Goal: Task Accomplishment & Management: Complete application form

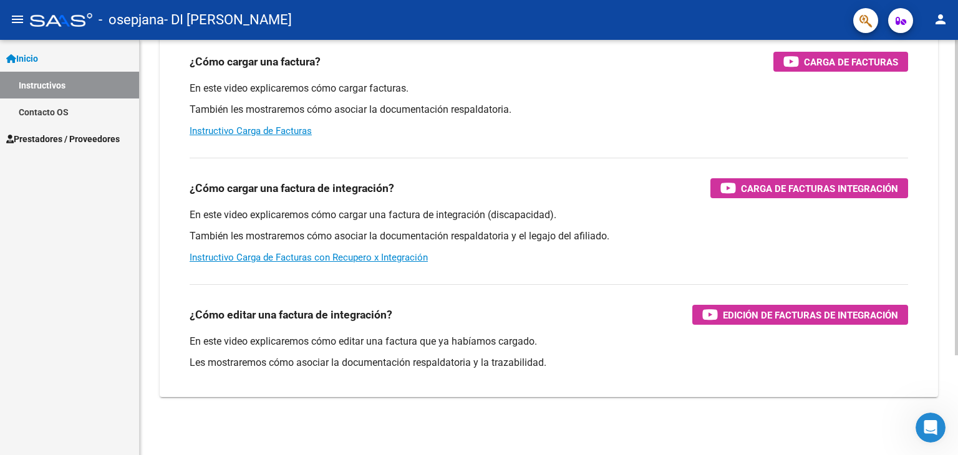
scroll to position [132, 0]
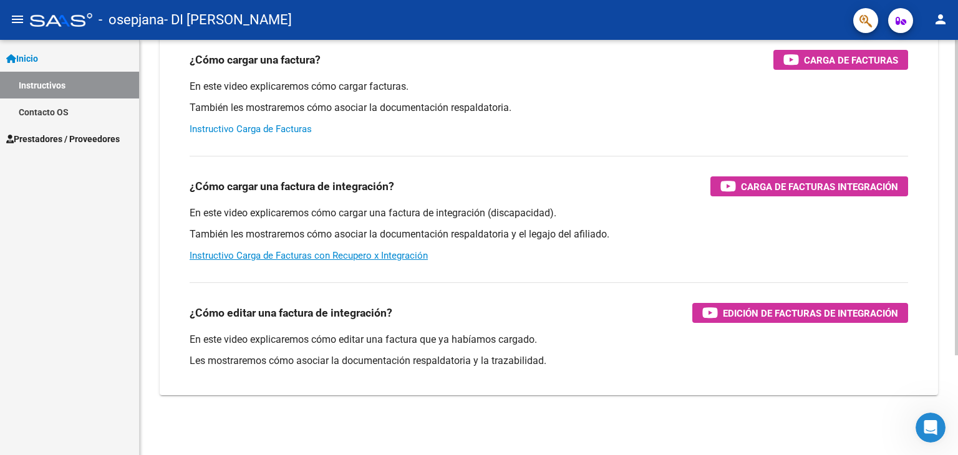
click at [219, 133] on link "Instructivo Carga de Facturas" at bounding box center [251, 128] width 122 height 11
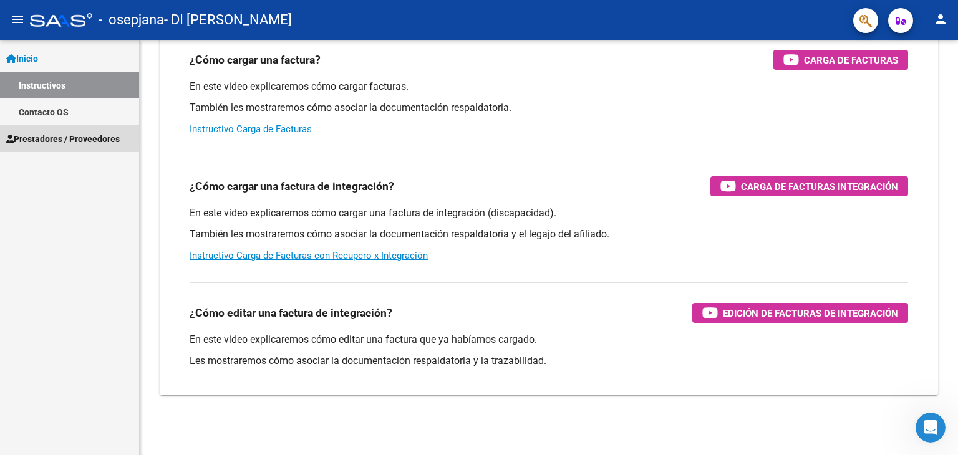
click at [65, 138] on span "Prestadores / Proveedores" at bounding box center [62, 139] width 113 height 14
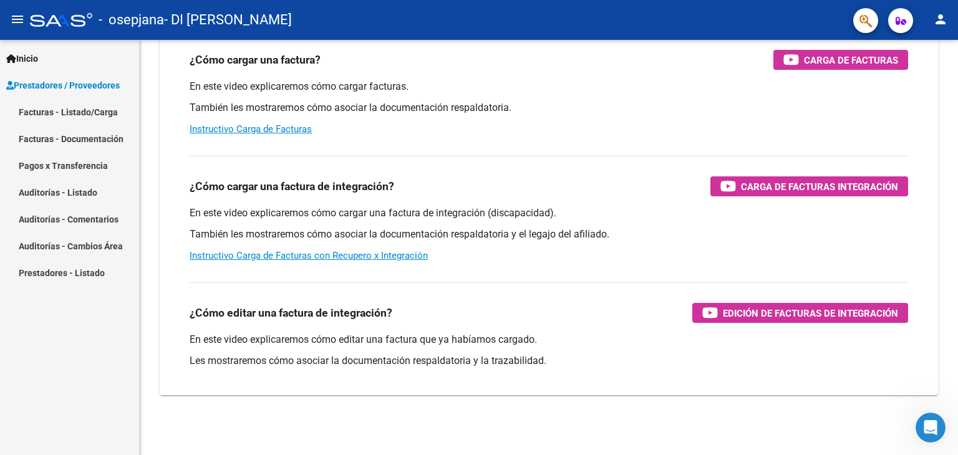
click at [99, 112] on link "Facturas - Listado/Carga" at bounding box center [69, 112] width 139 height 27
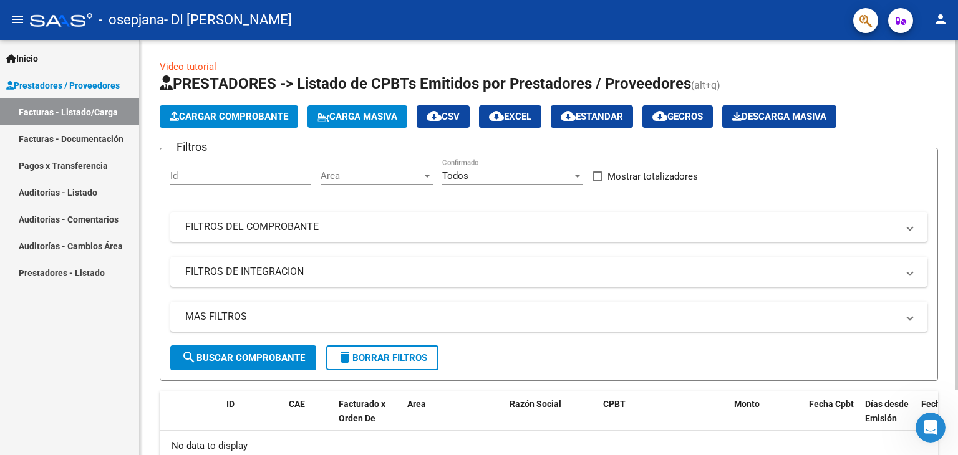
click at [263, 120] on span "Cargar Comprobante" at bounding box center [229, 116] width 118 height 11
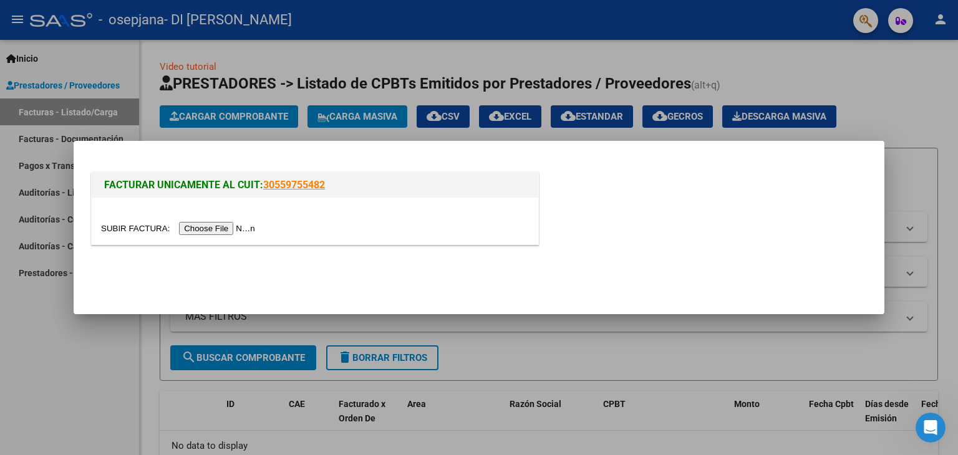
click at [587, 63] on div at bounding box center [479, 227] width 958 height 455
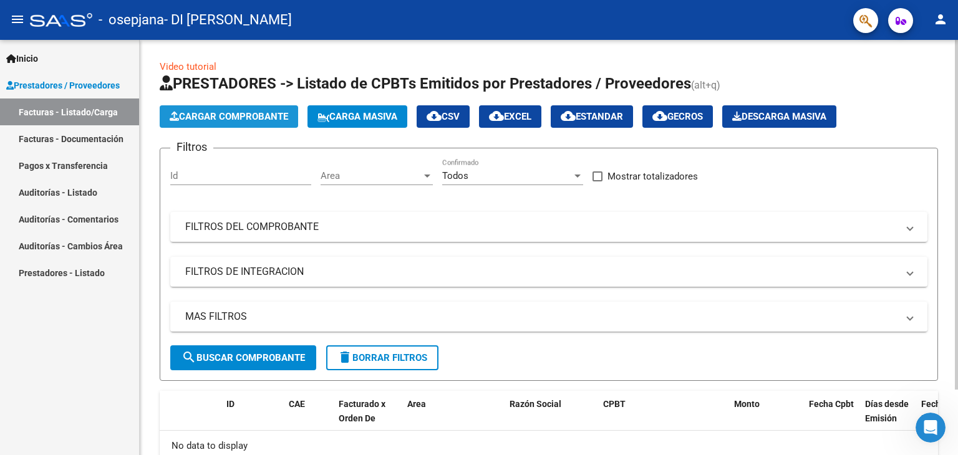
click at [247, 117] on span "Cargar Comprobante" at bounding box center [229, 116] width 118 height 11
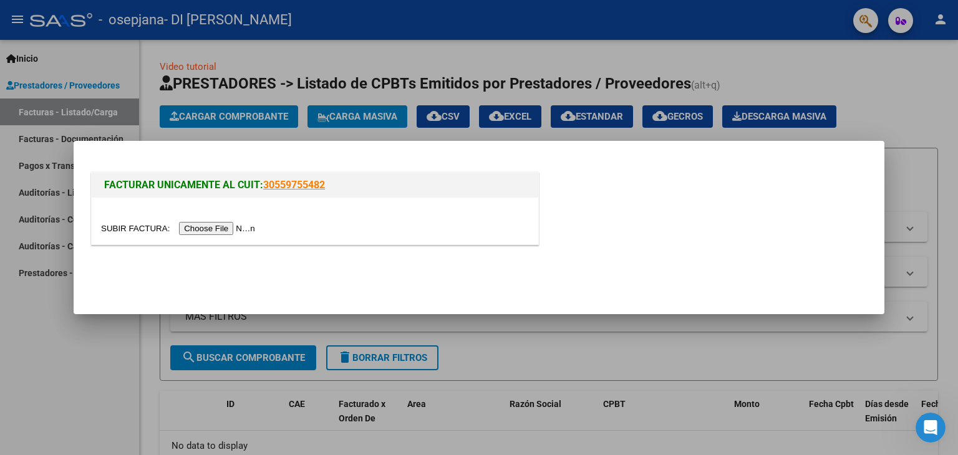
click at [215, 233] on input "file" at bounding box center [180, 228] width 158 height 13
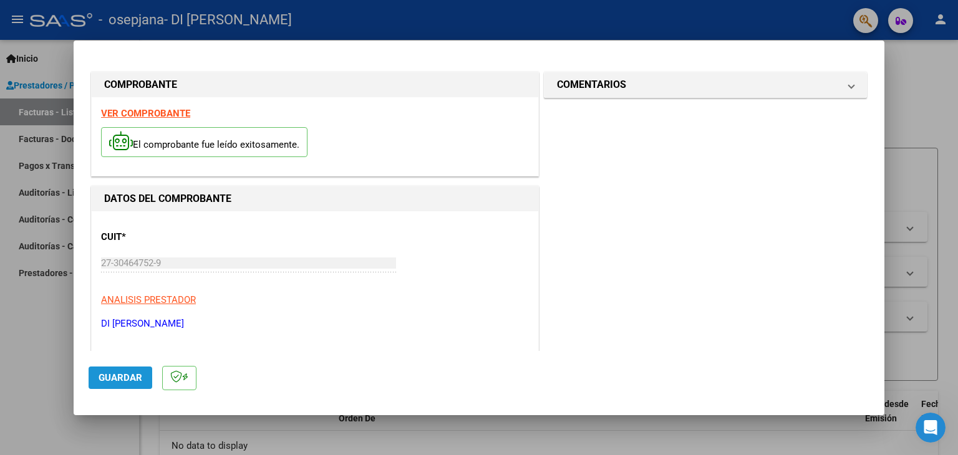
click at [118, 380] on span "Guardar" at bounding box center [121, 377] width 44 height 11
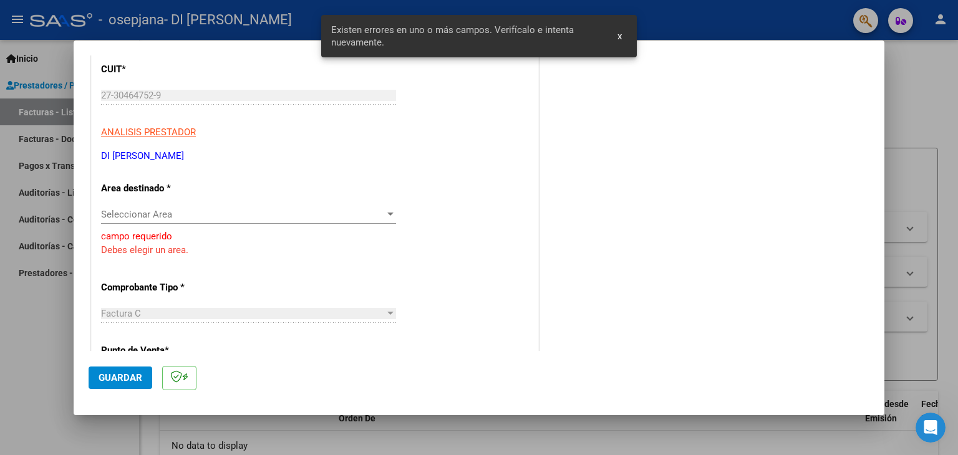
scroll to position [172, 0]
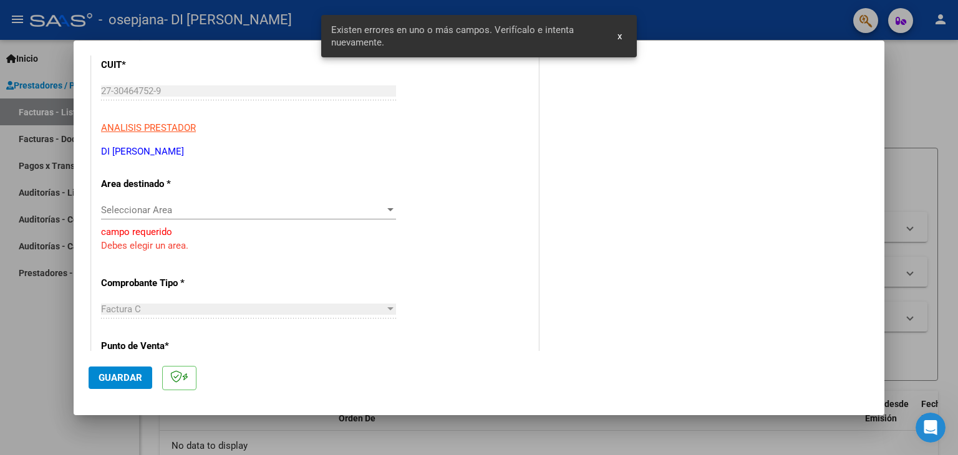
click at [177, 215] on div "Seleccionar Area Seleccionar Area" at bounding box center [248, 210] width 295 height 19
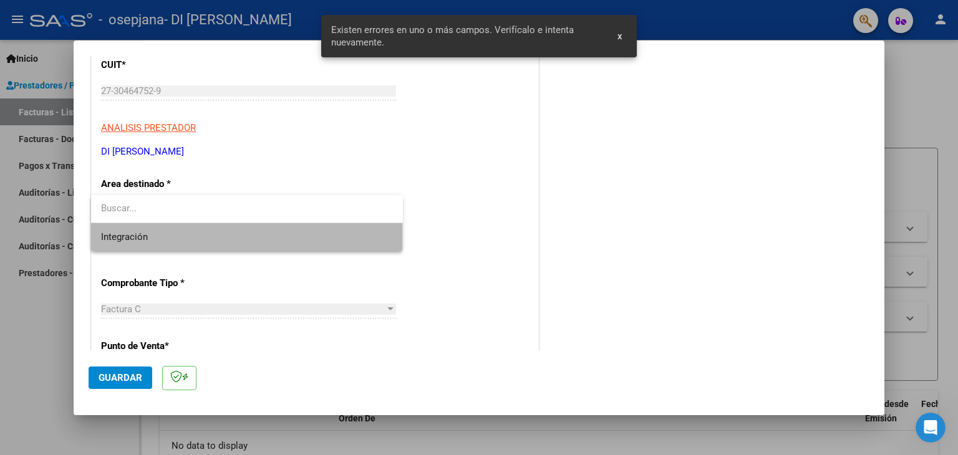
click at [171, 248] on span "Integración" at bounding box center [247, 237] width 292 height 28
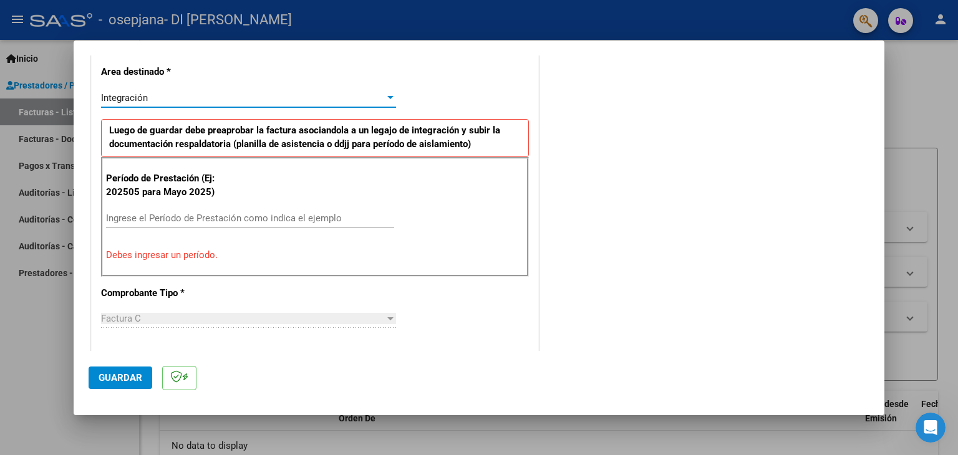
scroll to position [297, 0]
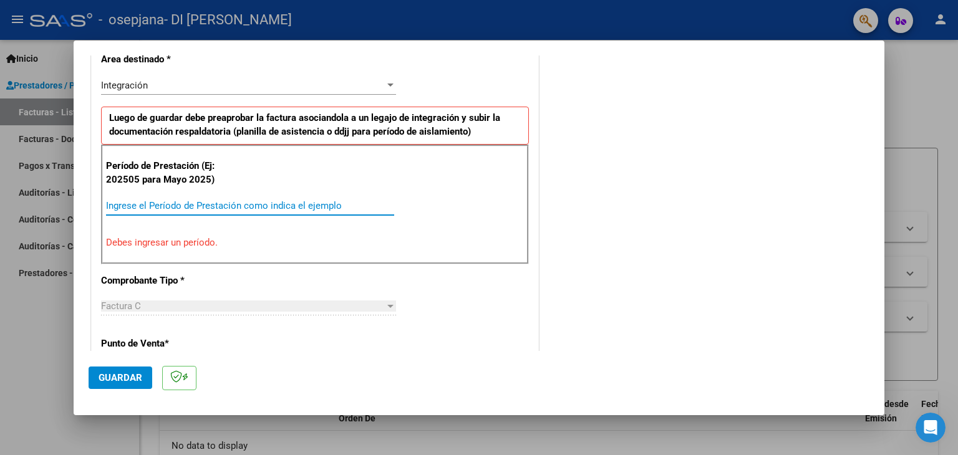
click at [155, 207] on input "Ingrese el Período de Prestación como indica el ejemplo" at bounding box center [250, 205] width 288 height 11
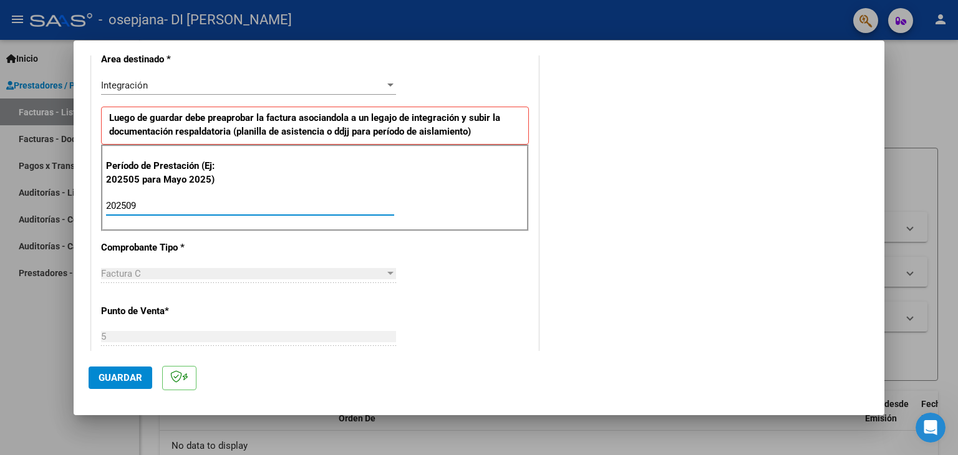
type input "202509"
click at [160, 273] on div "Factura C" at bounding box center [243, 273] width 284 height 11
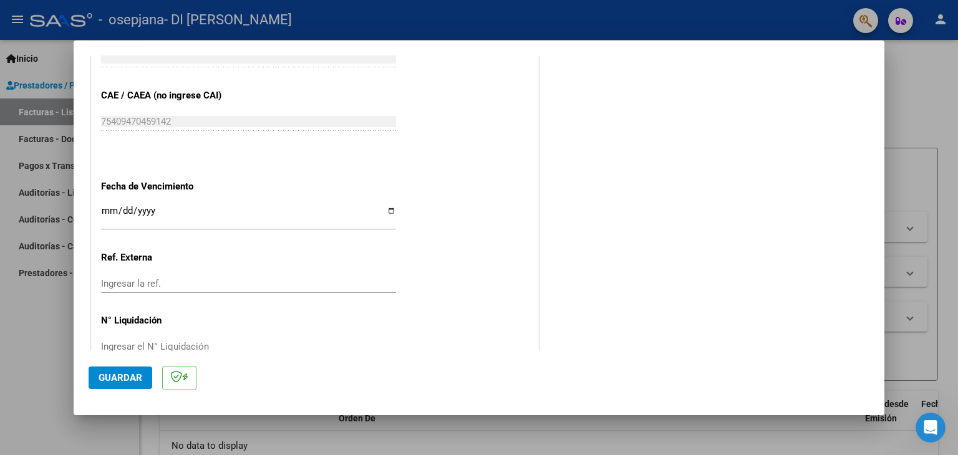
scroll to position [796, 0]
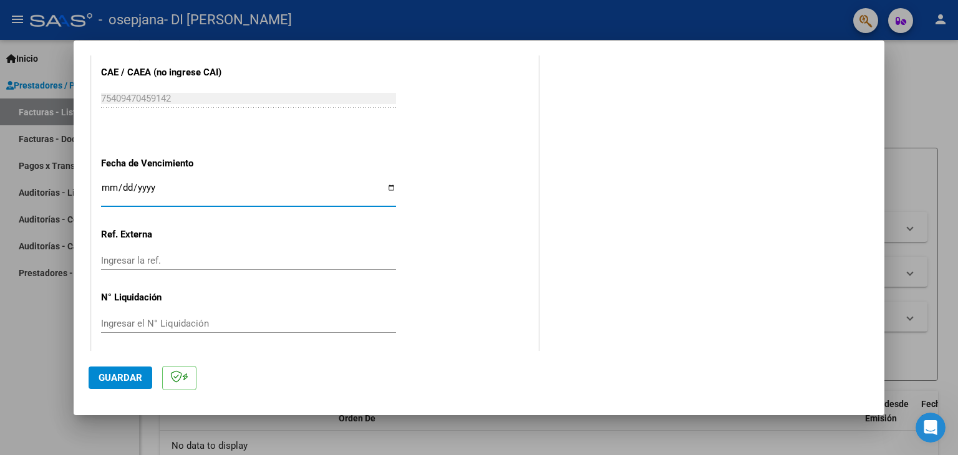
click at [156, 190] on input "Ingresar la fecha" at bounding box center [248, 193] width 295 height 20
click at [244, 190] on input "Ingresar la fecha" at bounding box center [248, 193] width 295 height 20
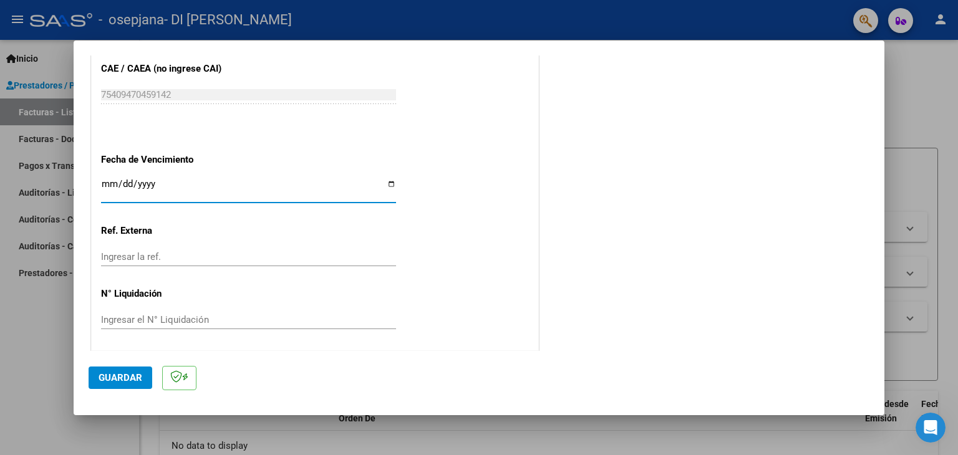
scroll to position [800, 0]
click at [389, 180] on input "Ingresar la fecha" at bounding box center [248, 188] width 295 height 20
click at [192, 183] on input "Ingresar la fecha" at bounding box center [248, 188] width 295 height 20
click at [388, 186] on input "Ingresar la fecha" at bounding box center [248, 188] width 295 height 20
type input "[DATE]"
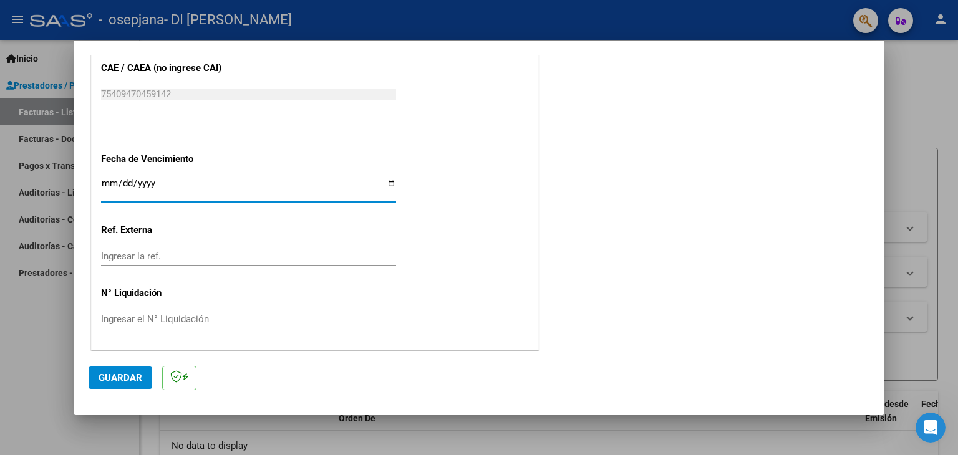
click at [236, 247] on div "Ingresar la ref." at bounding box center [248, 256] width 295 height 19
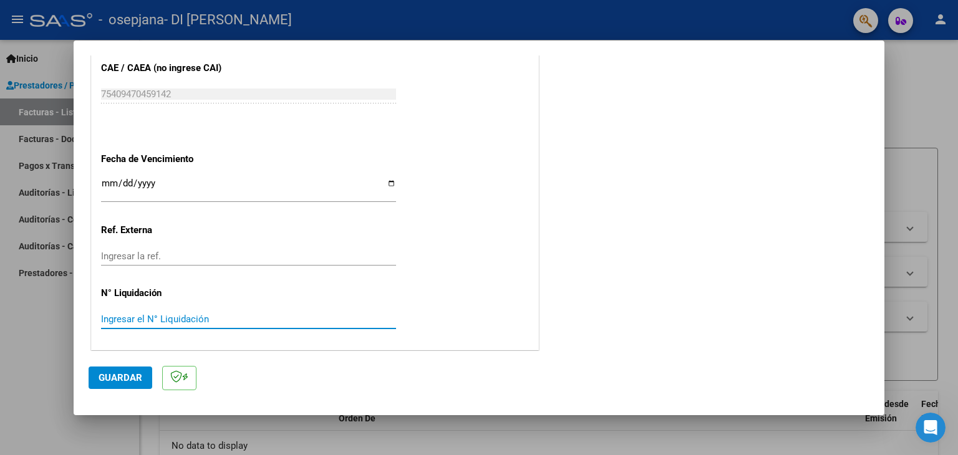
click at [158, 316] on input "Ingresar el N° Liquidación" at bounding box center [248, 319] width 295 height 11
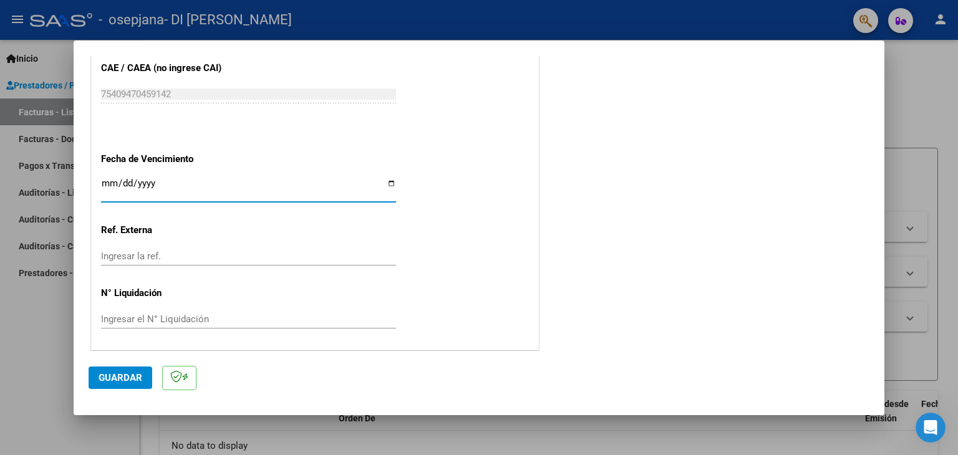
click at [299, 183] on input "[DATE]" at bounding box center [248, 188] width 295 height 20
click at [389, 185] on input "[DATE]" at bounding box center [248, 188] width 295 height 20
click at [110, 380] on span "Guardar" at bounding box center [121, 377] width 44 height 11
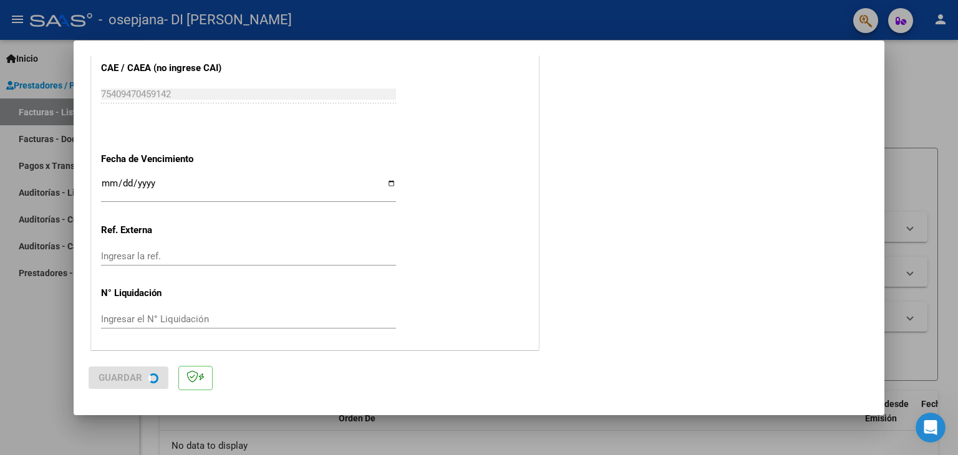
scroll to position [0, 0]
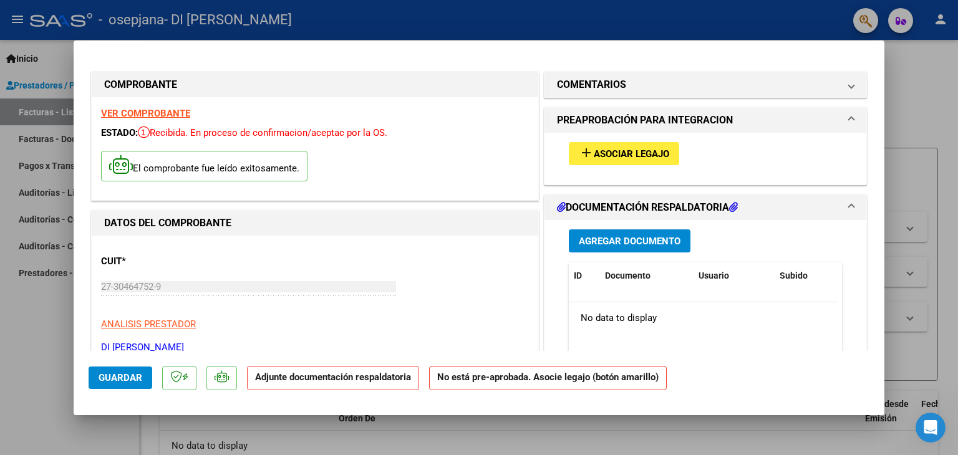
click at [637, 245] on span "Agregar Documento" at bounding box center [630, 241] width 102 height 11
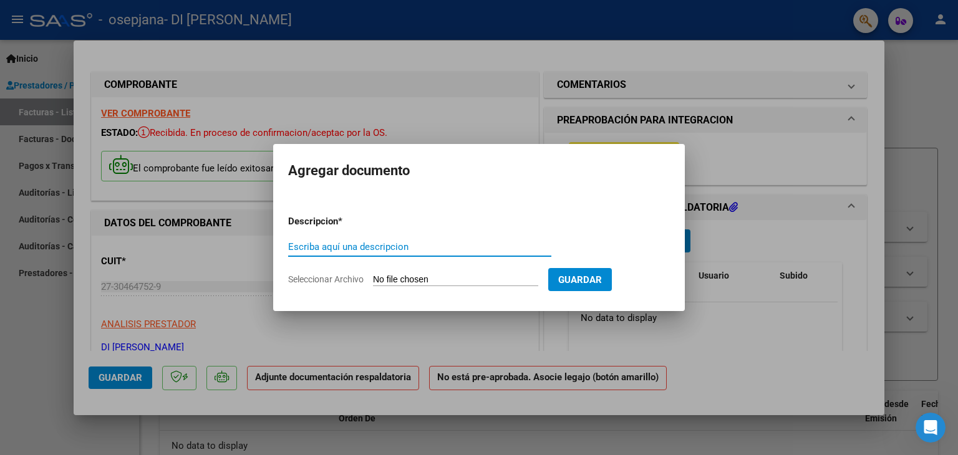
click at [394, 245] on input "Escriba aquí una descripcion" at bounding box center [419, 246] width 263 height 11
type input "PLANILLA DE ASISTENCIA SEPTIEMBRE"
click at [612, 271] on button "Guardar" at bounding box center [580, 279] width 64 height 23
click at [504, 277] on input "Seleccionar Archivo" at bounding box center [455, 280] width 165 height 12
type input "C:\fakepath\asistencia [PERSON_NAME].pdf"
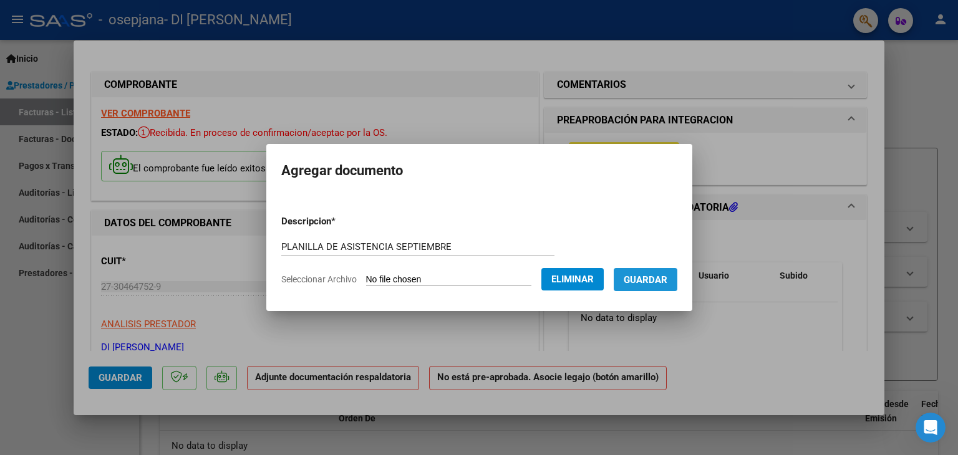
click at [657, 286] on button "Guardar" at bounding box center [646, 279] width 64 height 23
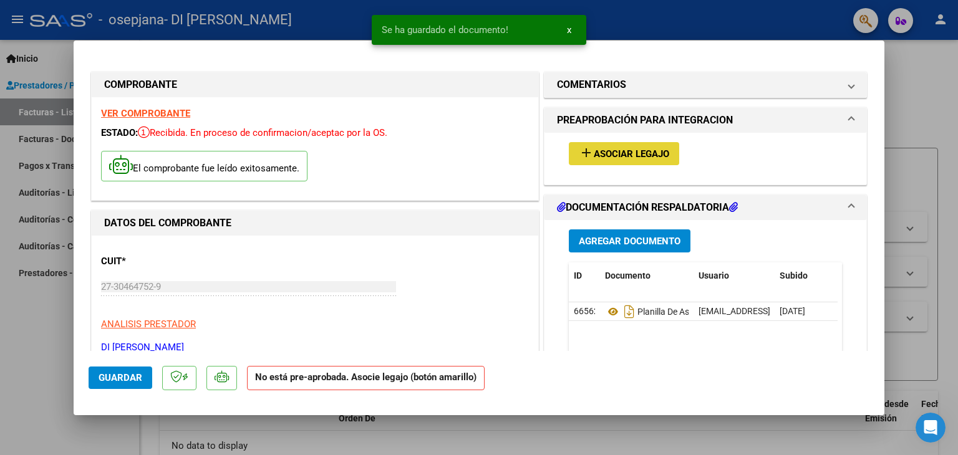
click at [650, 153] on span "Asociar Legajo" at bounding box center [631, 153] width 75 height 11
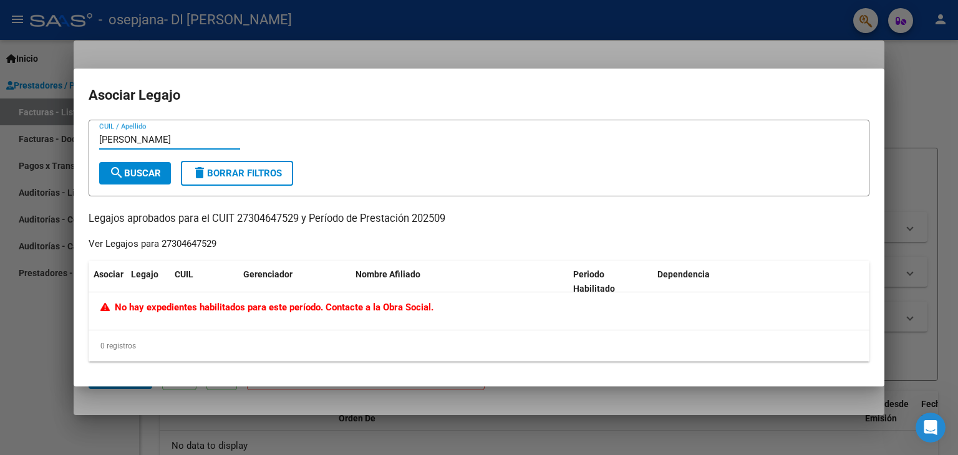
type input "[PERSON_NAME]"
click at [159, 163] on button "search Buscar" at bounding box center [135, 173] width 72 height 22
click at [147, 145] on div "[PERSON_NAME] CUIL / Apellido" at bounding box center [169, 139] width 141 height 19
click at [219, 178] on span "delete Borrar Filtros" at bounding box center [237, 173] width 90 height 11
click at [246, 311] on span "No hay expedientes habilitados para este período. Contacte a la Obra Social." at bounding box center [266, 307] width 333 height 11
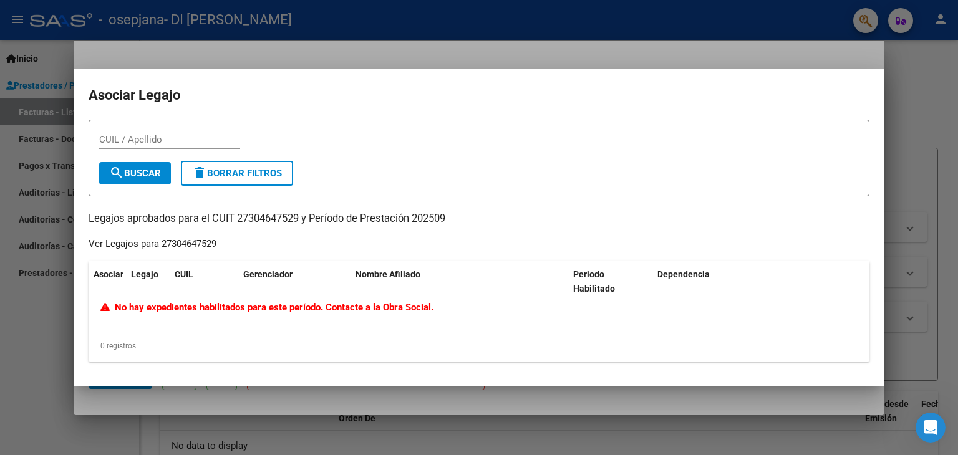
drag, startPoint x: 334, startPoint y: 210, endPoint x: 440, endPoint y: 233, distance: 108.4
click at [439, 233] on div "CUIL / Apellido search Buscar delete Borrar Filtros Legajos aprobados para el C…" at bounding box center [479, 241] width 781 height 242
click at [484, 235] on div "CUIL / Apellido search Buscar delete Borrar Filtros Legajos aprobados para el C…" at bounding box center [479, 241] width 781 height 242
click at [29, 374] on div at bounding box center [479, 227] width 958 height 455
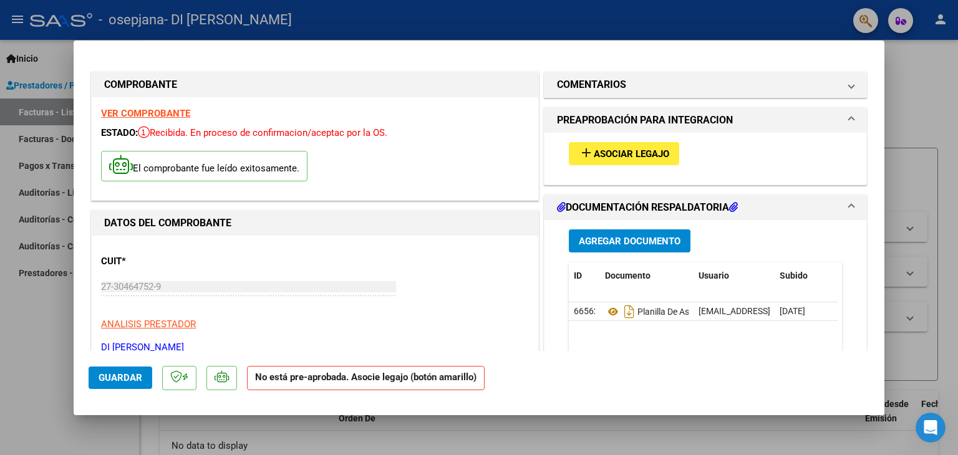
click at [322, 382] on strong "No está pre-aprobada. Asocie legajo (botón amarillo)" at bounding box center [366, 378] width 238 height 24
click at [228, 128] on span "Recibida. En proceso de confirmacion/aceptac por la OS." at bounding box center [262, 132] width 249 height 11
click at [142, 109] on strong "VER COMPROBANTE" at bounding box center [145, 113] width 89 height 11
click at [594, 150] on span "Asociar Legajo" at bounding box center [631, 153] width 75 height 11
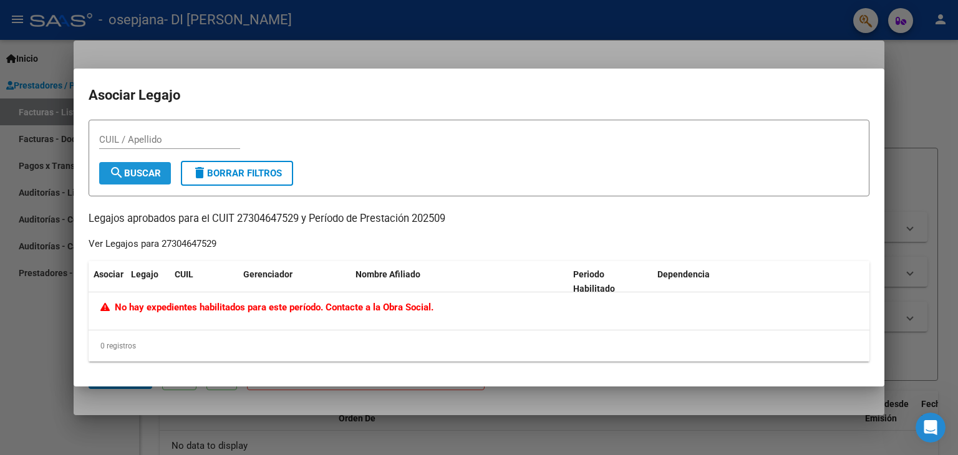
click at [132, 168] on span "search Buscar" at bounding box center [135, 173] width 52 height 11
click at [215, 178] on span "delete Borrar Filtros" at bounding box center [237, 173] width 90 height 11
click at [148, 141] on input "CUIL / Apellido" at bounding box center [169, 139] width 141 height 11
paste input "58143441"
click at [151, 179] on button "search Buscar" at bounding box center [135, 173] width 72 height 22
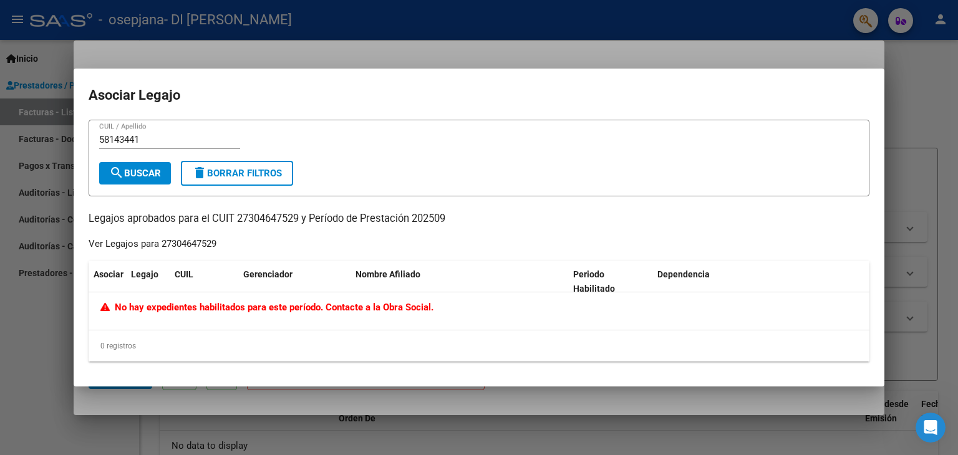
click at [221, 310] on span "No hay expedientes habilitados para este período. Contacte a la Obra Social." at bounding box center [266, 307] width 333 height 11
click at [433, 332] on div "0 registros" at bounding box center [479, 345] width 781 height 31
drag, startPoint x: 153, startPoint y: 142, endPoint x: 87, endPoint y: 132, distance: 66.8
click at [87, 132] on mat-dialog-content "58143441 CUIL / Apellido search Buscar delete Borrar Filtros Legajos aprobados …" at bounding box center [479, 246] width 811 height 252
type input "luq"
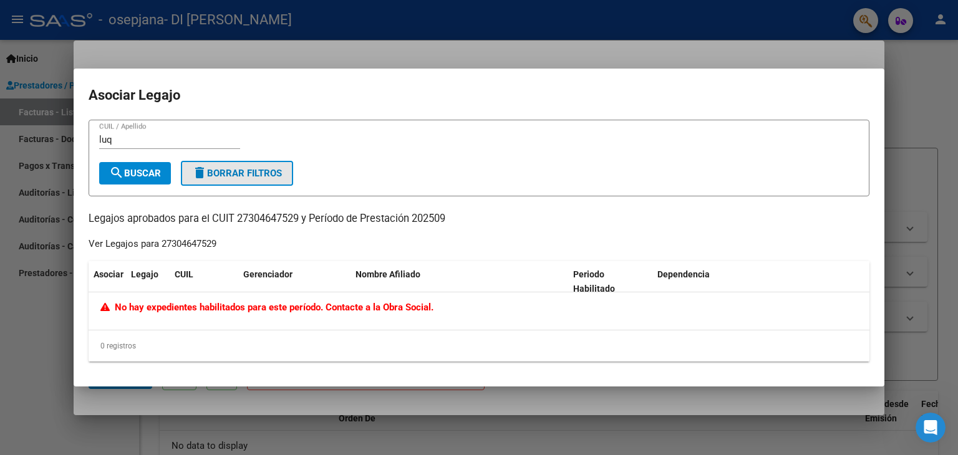
click at [253, 170] on span "delete Borrar Filtros" at bounding box center [237, 173] width 90 height 11
click at [143, 145] on input "CUIL / Apellido" at bounding box center [169, 139] width 141 height 11
click at [140, 170] on span "search Buscar" at bounding box center [135, 173] width 52 height 11
drag, startPoint x: 160, startPoint y: 133, endPoint x: 95, endPoint y: 131, distance: 64.3
click at [95, 131] on form "27304647529 CUIL / Apellido search Buscar delete Borrar Filtros" at bounding box center [479, 158] width 781 height 77
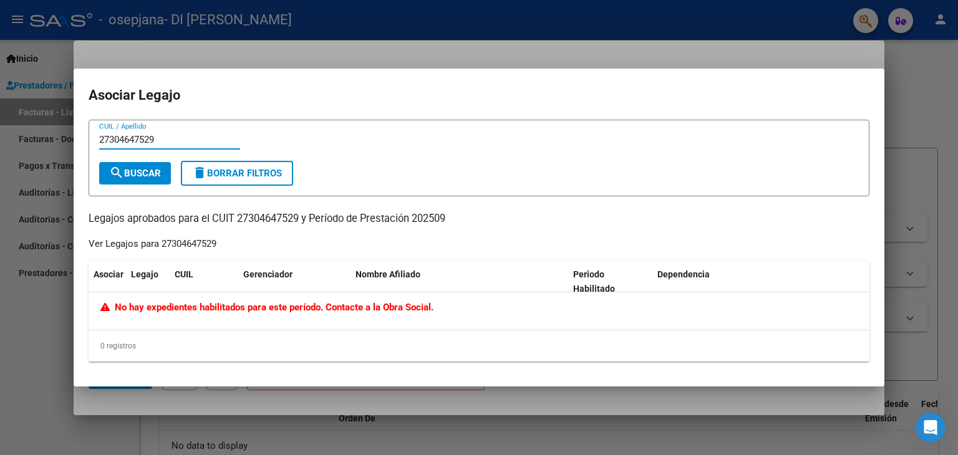
click at [175, 140] on input "27304647529" at bounding box center [169, 139] width 141 height 11
drag, startPoint x: 177, startPoint y: 138, endPoint x: 76, endPoint y: 135, distance: 101.1
click at [76, 135] on mat-dialog-content "27304647529 CUIL / Apellido search Buscar delete Borrar Filtros Legajos aprobad…" at bounding box center [479, 246] width 811 height 252
type input "[PERSON_NAME]"
click at [154, 178] on span "search Buscar" at bounding box center [135, 173] width 52 height 11
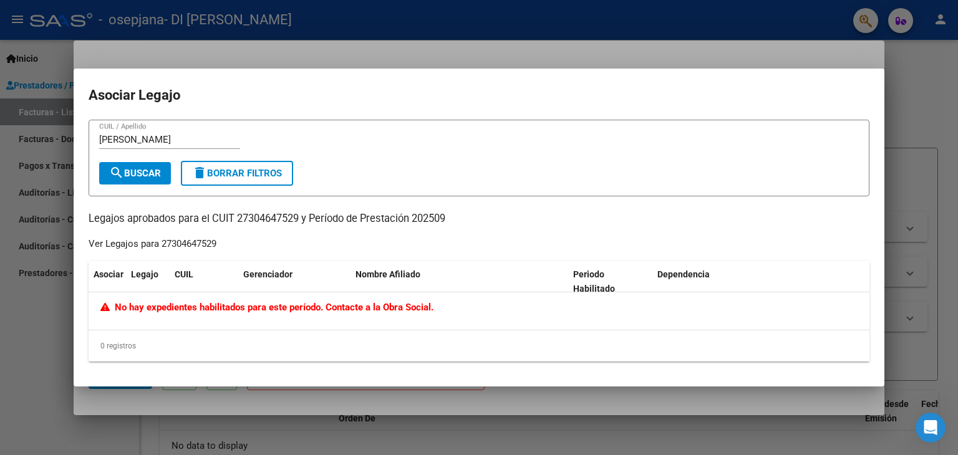
click at [16, 301] on div at bounding box center [479, 227] width 958 height 455
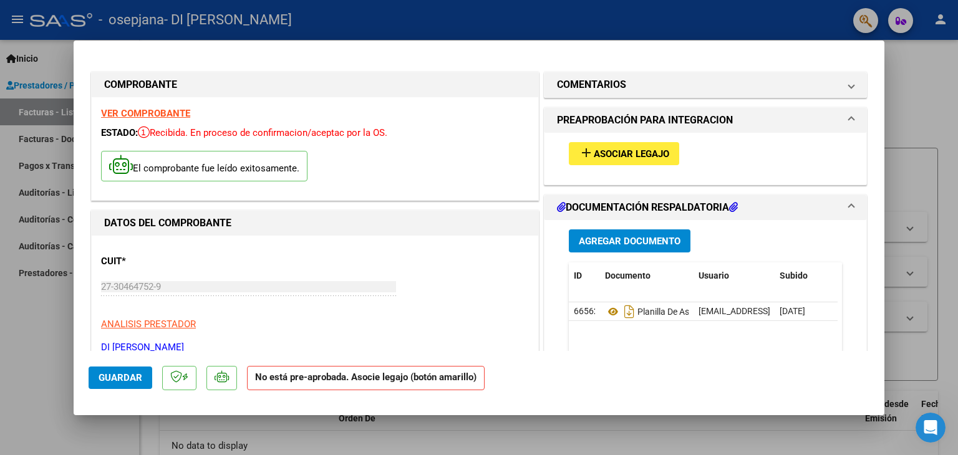
click at [405, 383] on strong "No está pre-aprobada. Asocie legajo (botón amarillo)" at bounding box center [366, 378] width 238 height 24
click at [907, 165] on div at bounding box center [479, 227] width 958 height 455
type input "$ 0,00"
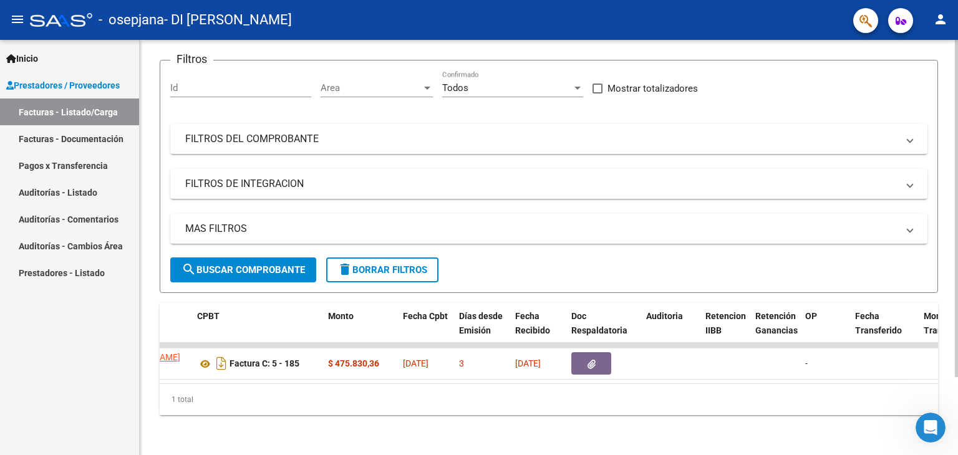
scroll to position [0, 680]
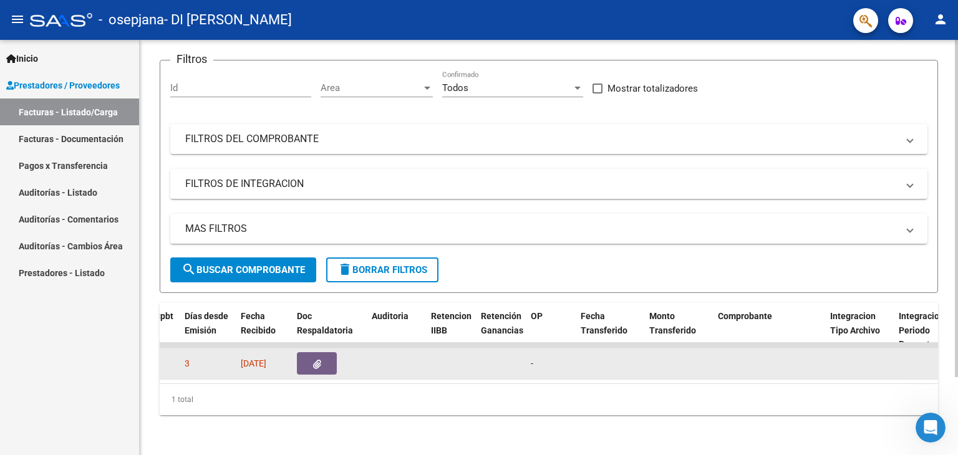
click at [318, 360] on icon "button" at bounding box center [317, 364] width 8 height 9
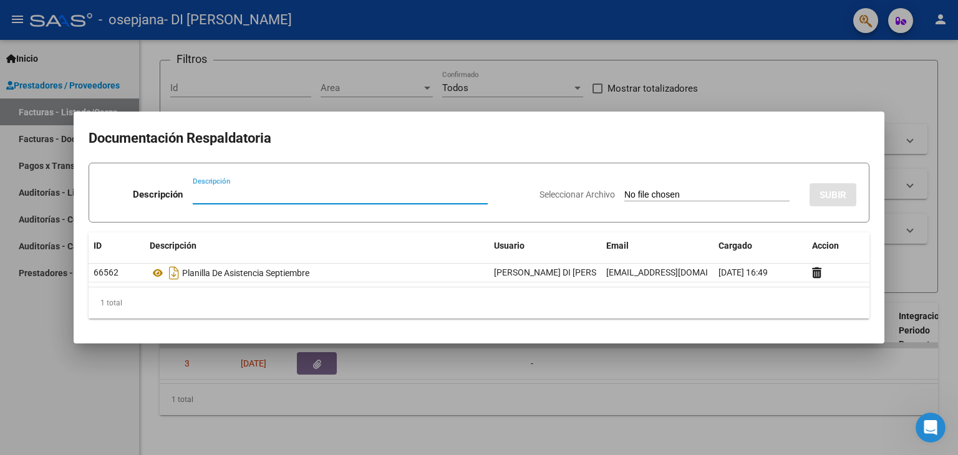
click at [911, 235] on div at bounding box center [479, 227] width 958 height 455
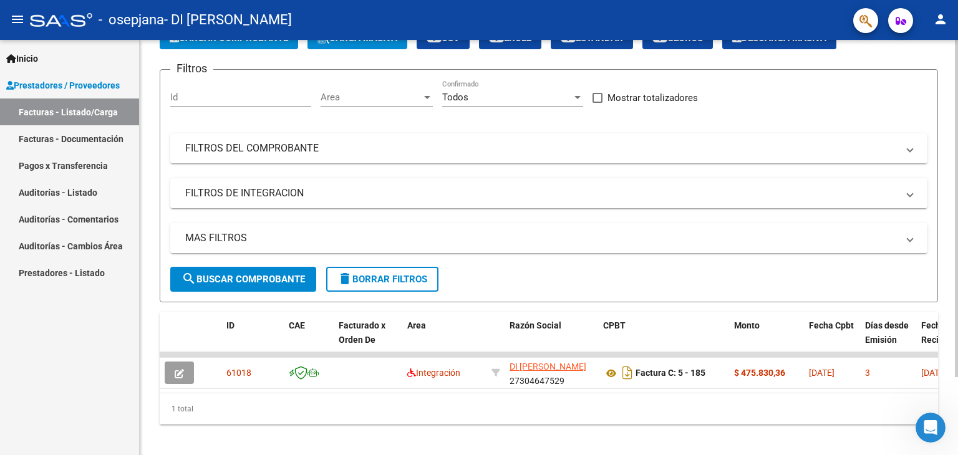
scroll to position [95, 0]
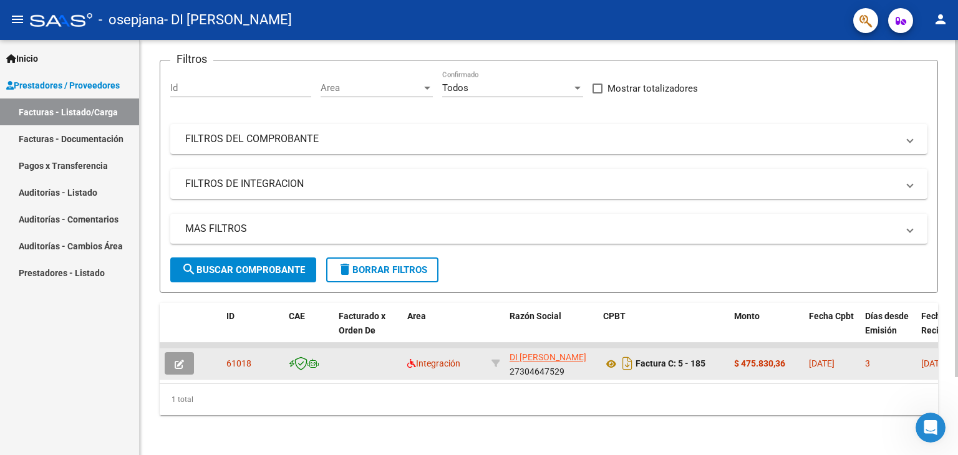
click at [173, 357] on button "button" at bounding box center [179, 363] width 29 height 22
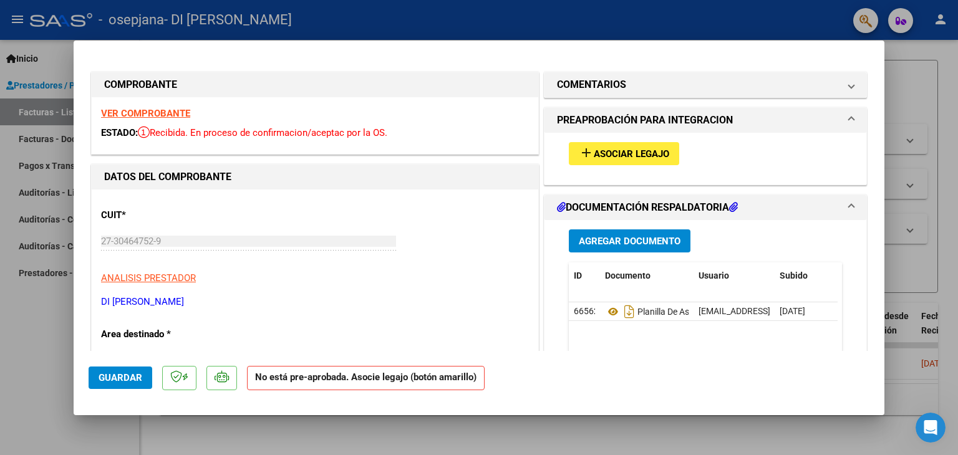
click at [617, 159] on span "Asociar Legajo" at bounding box center [631, 153] width 75 height 11
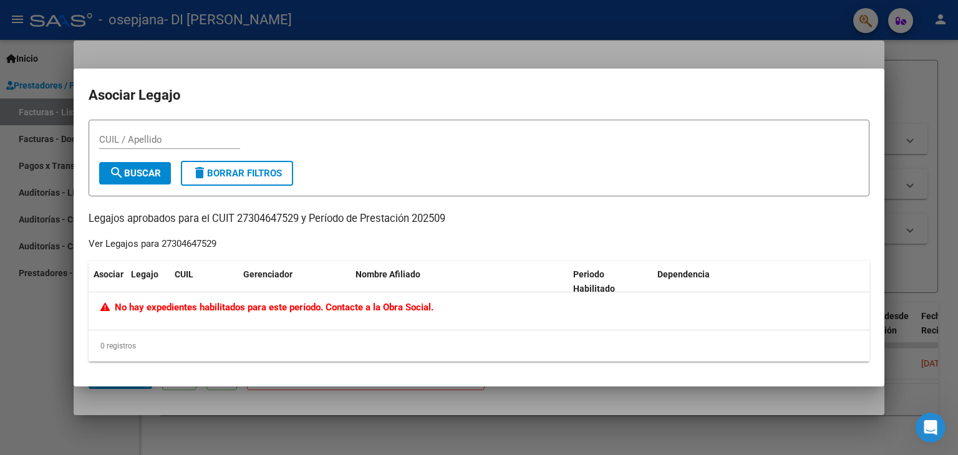
click at [297, 22] on div at bounding box center [479, 227] width 958 height 455
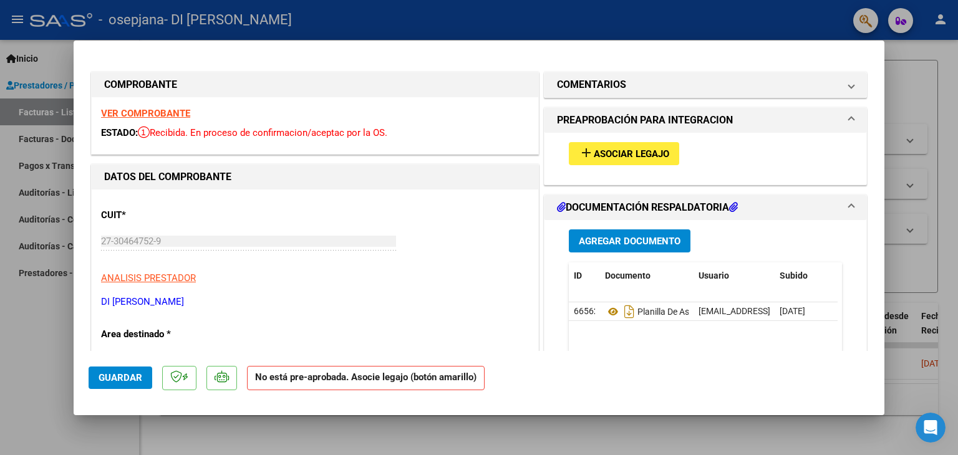
drag, startPoint x: 19, startPoint y: 405, endPoint x: 85, endPoint y: 355, distance: 82.7
click at [27, 400] on div at bounding box center [479, 227] width 958 height 455
type input "$ 0,00"
